Goal: Complete application form

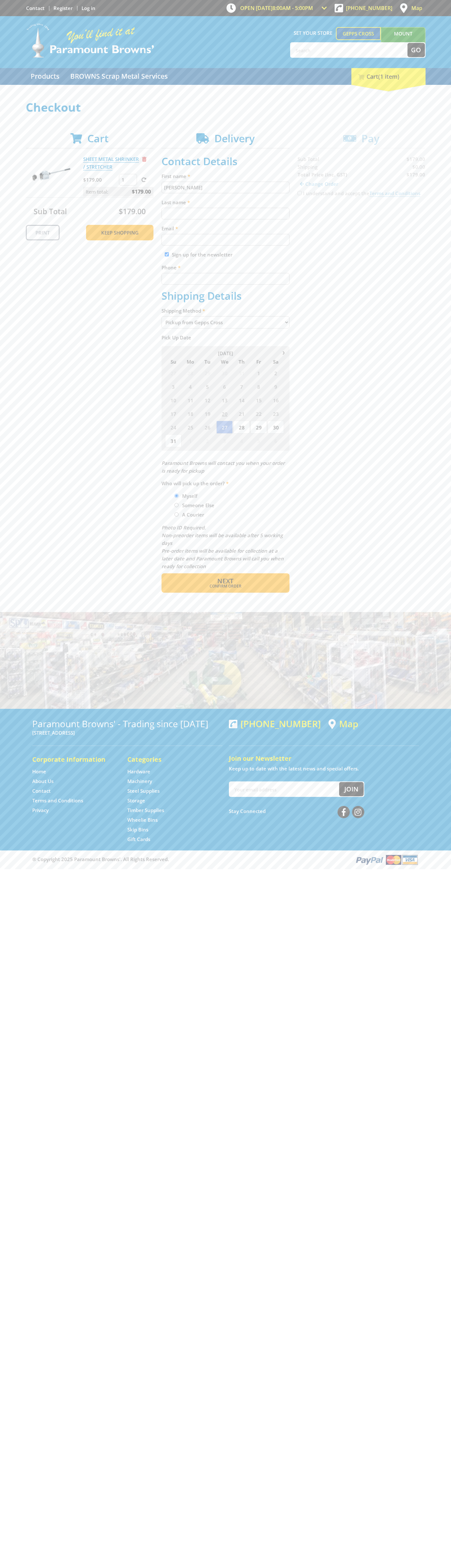
type input "[PERSON_NAME]"
type input "[EMAIL_ADDRESS][DOMAIN_NAME]"
type input "0293744000"
click at [226, 581] on span "Next" at bounding box center [225, 580] width 16 height 8
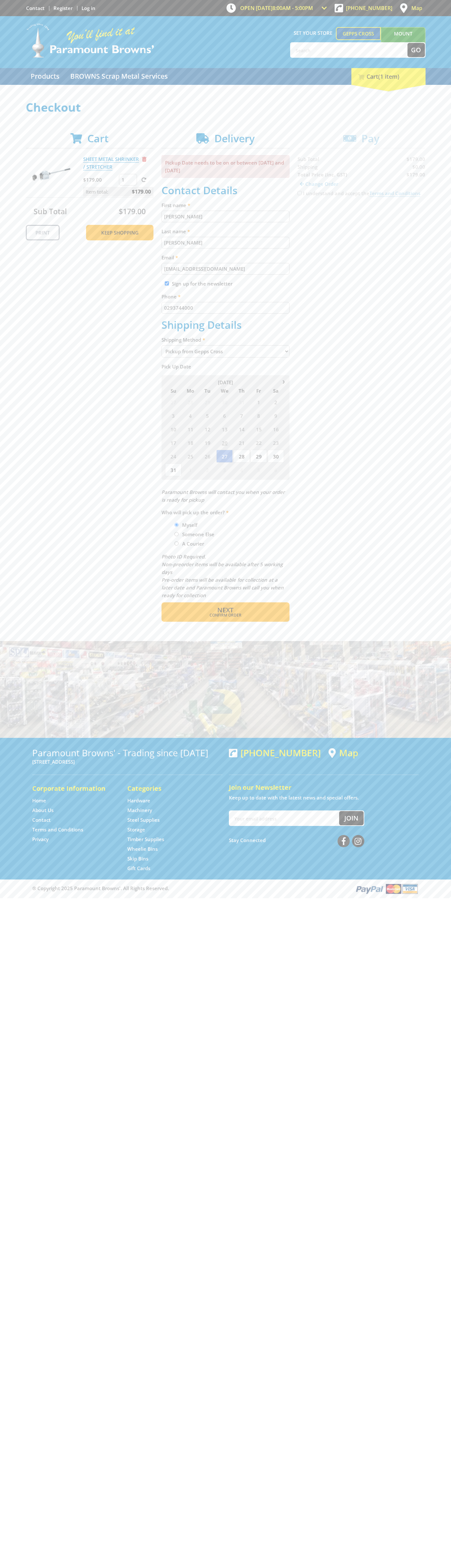
type input "[PERSON_NAME]"
click at [226, 616] on span "Confirm order" at bounding box center [225, 616] width 101 height 4
click at [226, 610] on span "Next" at bounding box center [225, 609] width 16 height 8
